Goal: Task Accomplishment & Management: Use online tool/utility

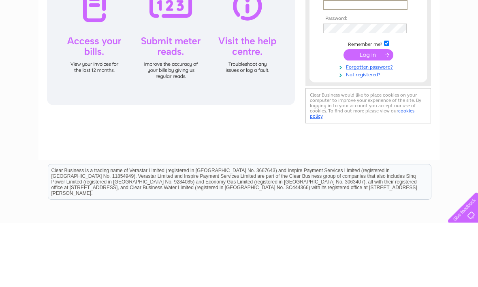
type input "kevin.verrent1@gmail.com"
click at [368, 119] on input "submit" at bounding box center [369, 118] width 50 height 11
click at [373, 119] on input "submit" at bounding box center [369, 117] width 50 height 11
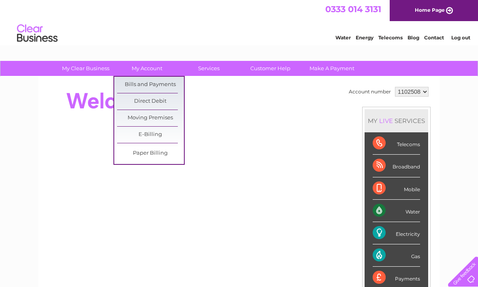
click at [166, 84] on link "Bills and Payments" at bounding box center [150, 85] width 67 height 16
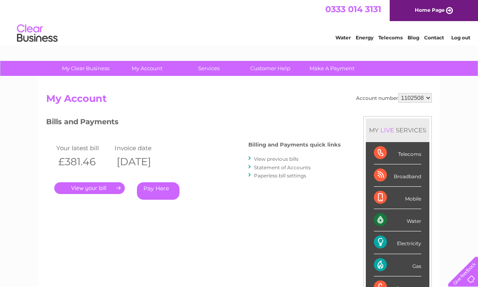
click at [105, 188] on link "." at bounding box center [89, 188] width 71 height 12
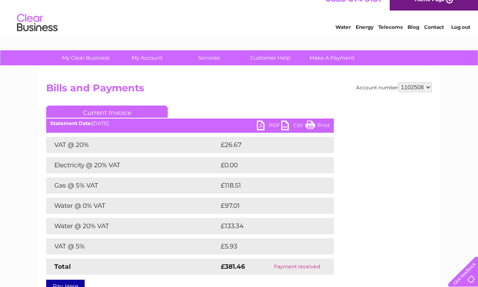
scroll to position [11, 0]
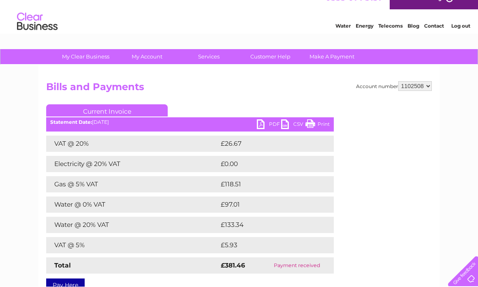
click at [272, 126] on link "PDF" at bounding box center [269, 126] width 24 height 12
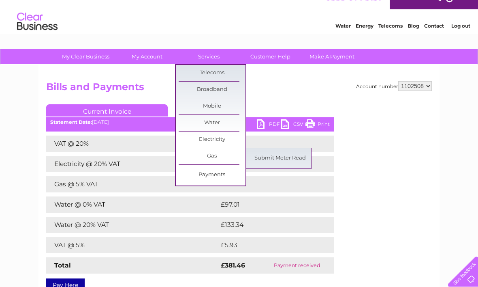
click at [218, 154] on link "Gas" at bounding box center [212, 156] width 67 height 16
click at [287, 156] on link "Submit Meter Read" at bounding box center [280, 158] width 67 height 16
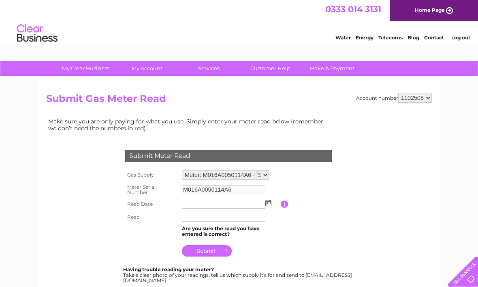
click at [266, 204] on img at bounding box center [268, 202] width 6 height 6
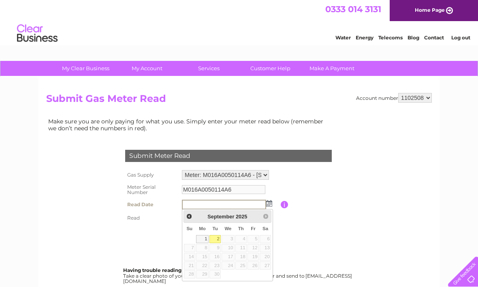
click at [217, 238] on link "2" at bounding box center [215, 239] width 11 height 8
type input "2025/09/02"
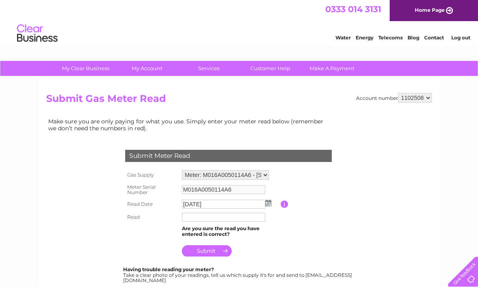
click at [212, 216] on input "text" at bounding box center [223, 216] width 83 height 9
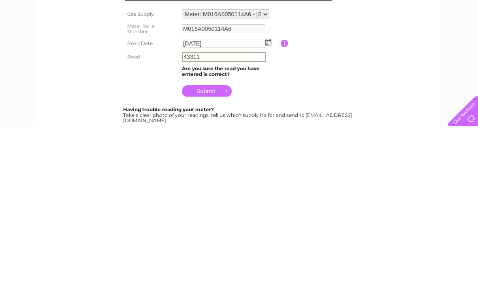
type input "43311"
click at [216, 246] on input "submit" at bounding box center [207, 251] width 50 height 11
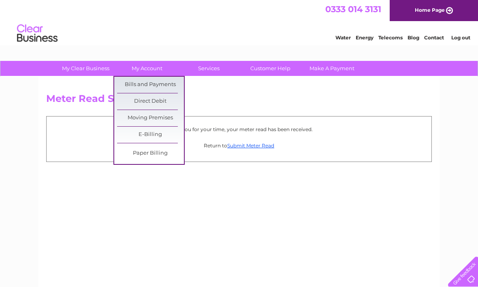
click at [163, 86] on link "Bills and Payments" at bounding box center [150, 85] width 67 height 16
click at [165, 82] on link "Bills and Payments" at bounding box center [150, 85] width 67 height 16
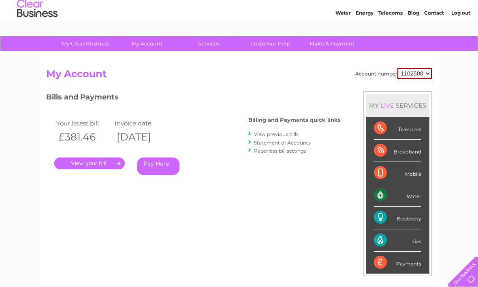
scroll to position [26, 0]
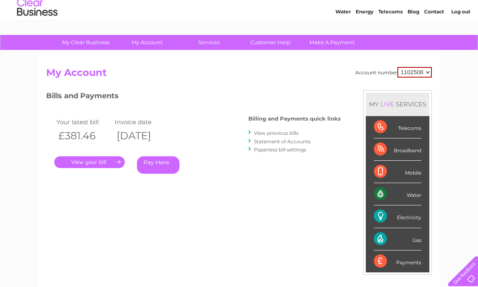
click at [103, 160] on link "." at bounding box center [89, 162] width 71 height 12
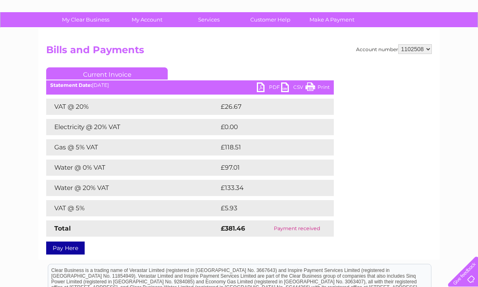
scroll to position [45, 0]
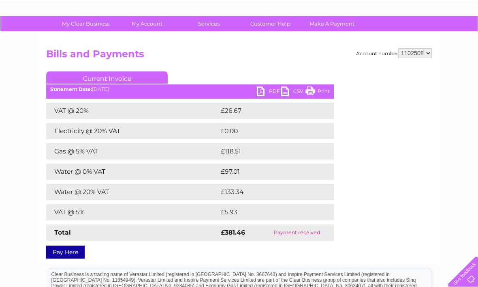
click at [267, 92] on link "PDF" at bounding box center [269, 92] width 24 height 12
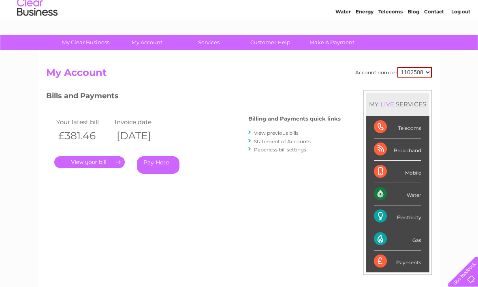
click at [283, 132] on link "View previous bills" at bounding box center [276, 133] width 45 height 6
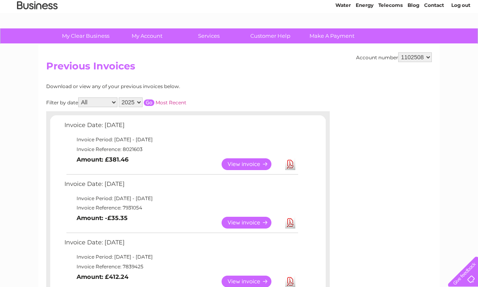
scroll to position [32, 0]
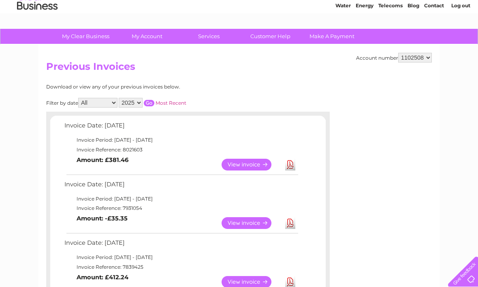
click at [143, 101] on select "2025 2024 2023 2022" at bounding box center [131, 103] width 24 height 10
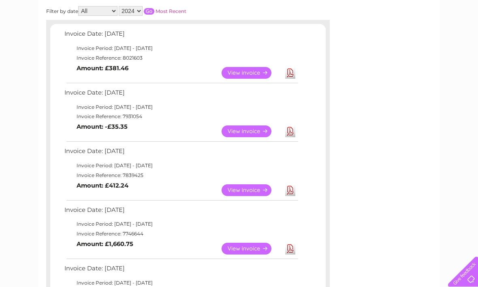
scroll to position [123, 0]
click at [154, 10] on input "button" at bounding box center [149, 12] width 11 height 6
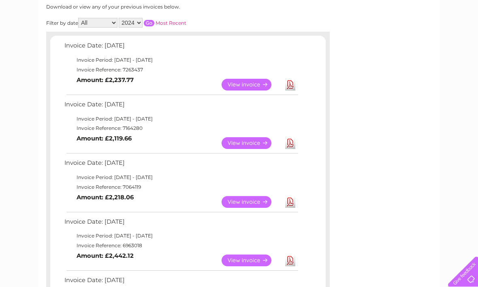
scroll to position [110, 0]
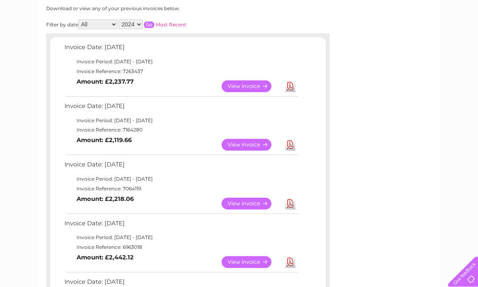
click at [143, 26] on select "2025 2024 2023 2022" at bounding box center [131, 24] width 24 height 10
select select "2023"
click at [154, 22] on input "button" at bounding box center [149, 24] width 11 height 6
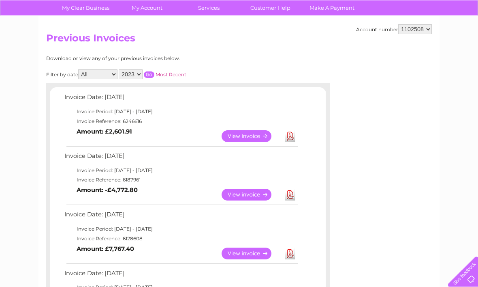
scroll to position [60, 0]
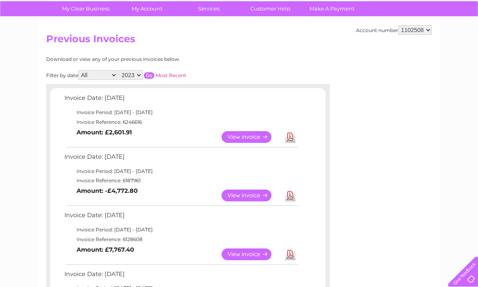
click at [246, 137] on link "View" at bounding box center [252, 137] width 60 height 12
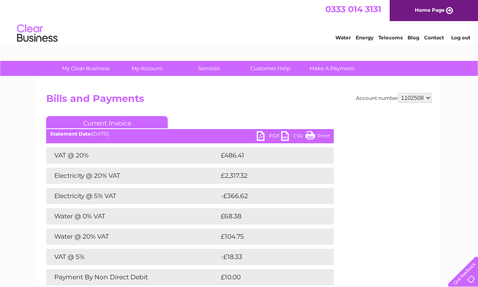
click at [268, 136] on link "PDF" at bounding box center [269, 137] width 24 height 12
